Goal: Information Seeking & Learning: Learn about a topic

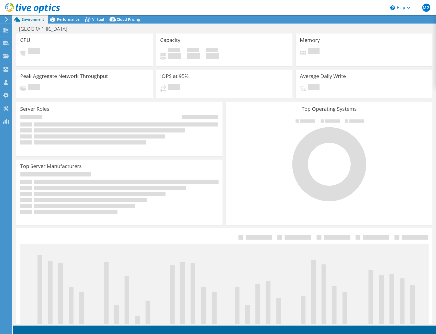
select select "USD"
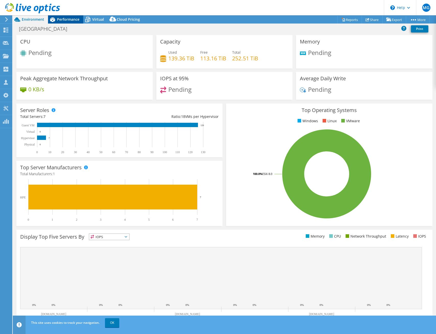
click at [76, 19] on span "Performance" at bounding box center [68, 19] width 23 height 5
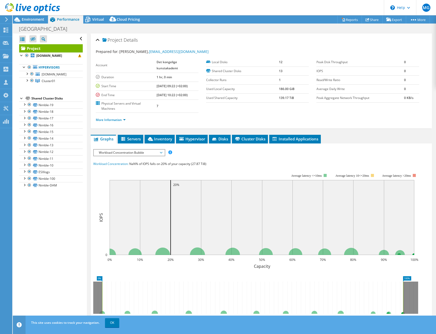
click at [21, 6] on use at bounding box center [32, 8] width 55 height 10
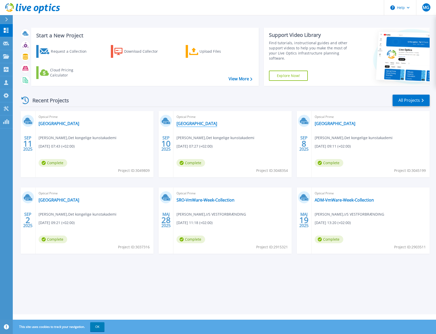
click at [195, 122] on link "[GEOGRAPHIC_DATA]" at bounding box center [197, 123] width 41 height 5
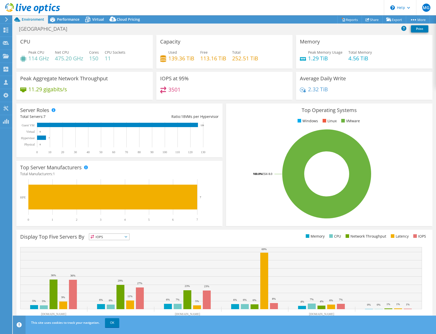
click at [235, 188] on rect at bounding box center [327, 173] width 194 height 89
click at [66, 17] on span "Performance" at bounding box center [68, 19] width 23 height 5
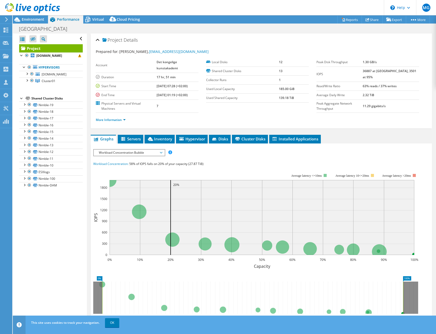
click at [130, 153] on span "Workload Concentration Bubble" at bounding box center [129, 153] width 66 height 6
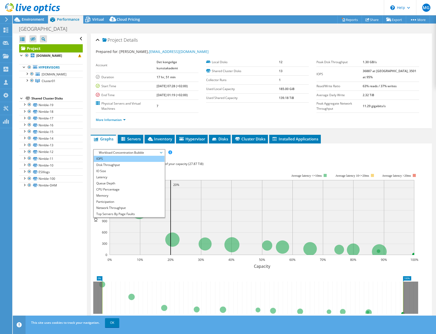
click at [121, 160] on li "IOPS" at bounding box center [129, 159] width 71 height 6
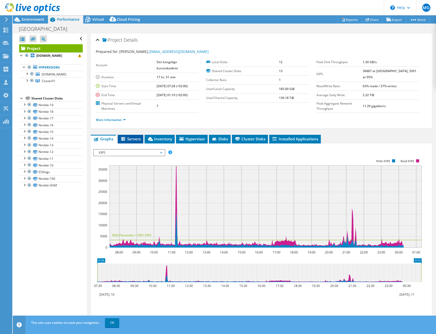
click at [131, 138] on span "Servers" at bounding box center [130, 138] width 20 height 5
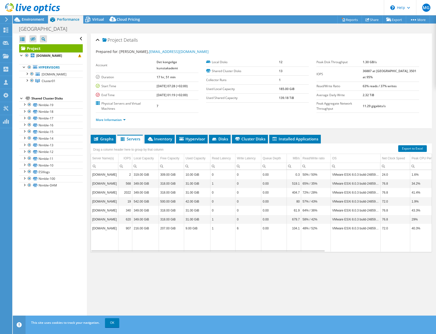
click at [158, 144] on div "Drag a column header here to group by that column" at bounding box center [128, 148] width 75 height 11
click at [160, 140] on span "Inventory" at bounding box center [159, 138] width 25 height 5
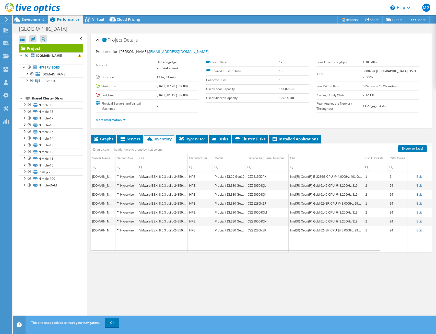
click at [64, 258] on div "Open All Close All Hide Excluded Nodes Project Tree Filter" at bounding box center [50, 178] width 74 height 290
